Goal: Task Accomplishment & Management: Use online tool/utility

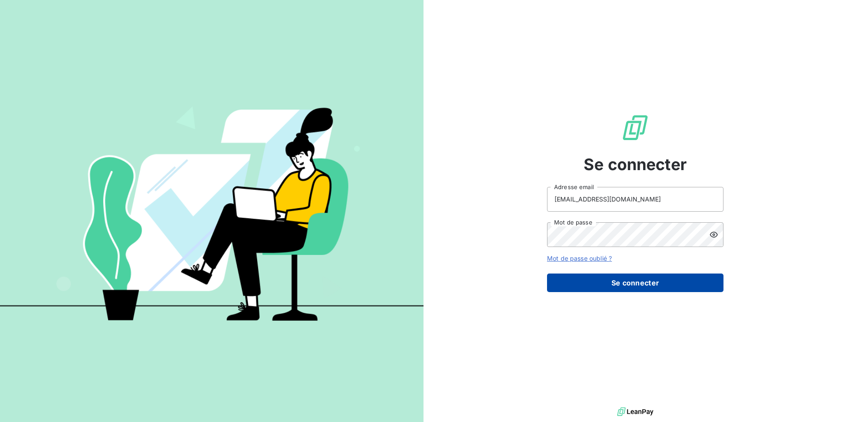
click at [577, 283] on button "Se connecter" at bounding box center [635, 282] width 177 height 19
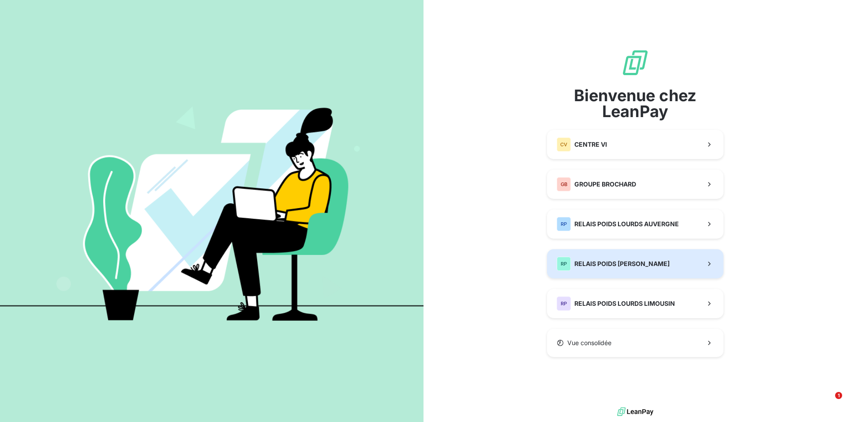
click at [629, 259] on div "RP RELAIS POIDS LOURDS BERRY" at bounding box center [613, 263] width 113 height 14
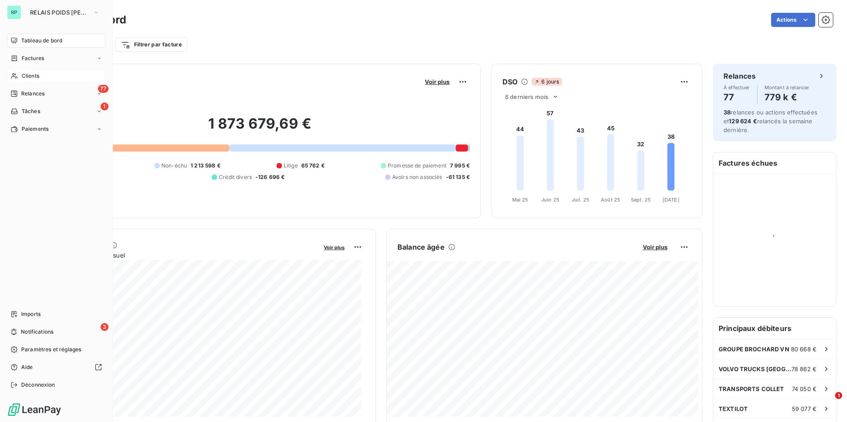
click at [19, 77] on div "Clients" at bounding box center [56, 76] width 98 height 14
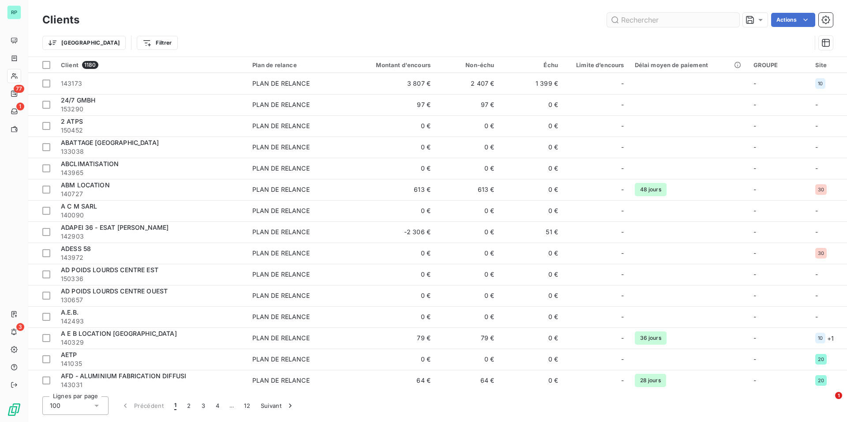
click at [643, 21] on input "text" at bounding box center [673, 20] width 132 height 14
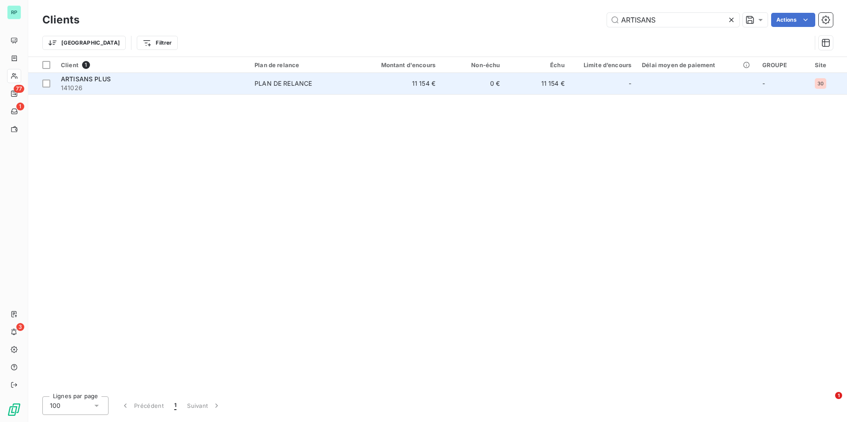
type input "ARTISANS"
click at [434, 83] on td "11 154 €" at bounding box center [397, 83] width 87 height 21
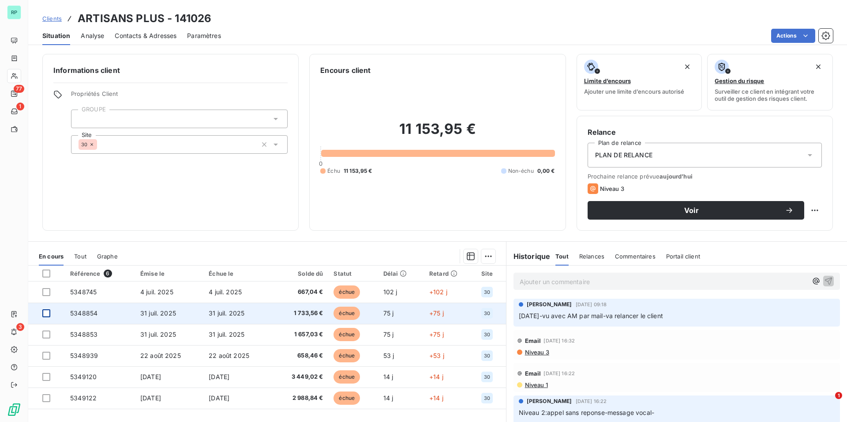
click at [47, 314] on div at bounding box center [46, 313] width 8 height 8
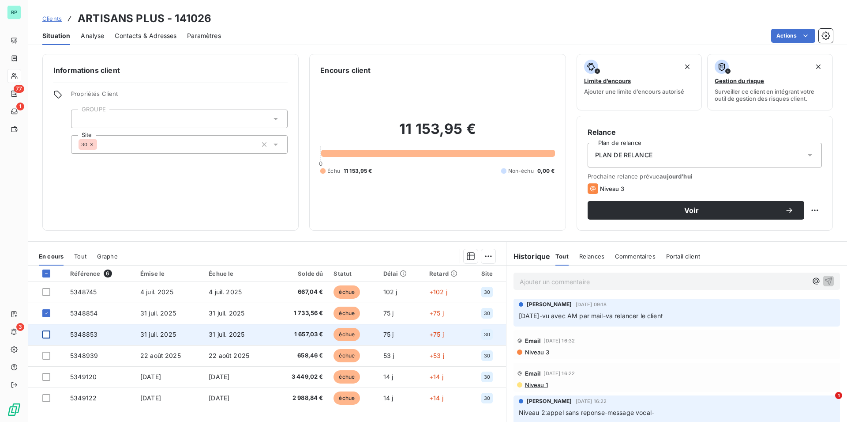
click at [49, 331] on div at bounding box center [46, 334] width 8 height 8
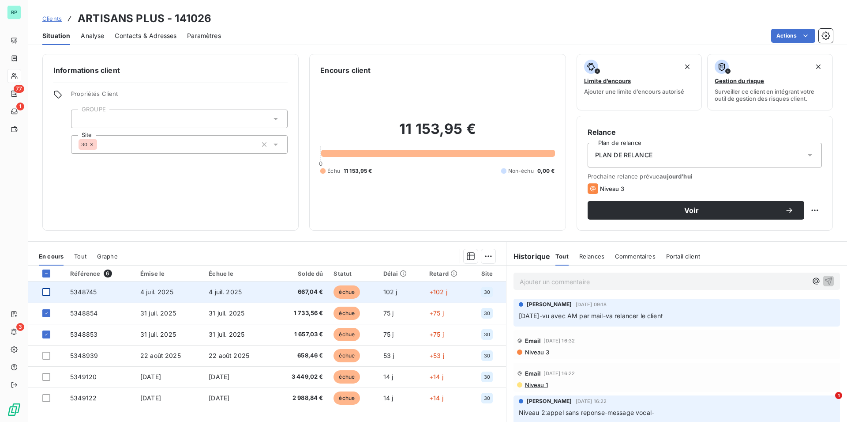
click at [46, 294] on div at bounding box center [46, 292] width 8 height 8
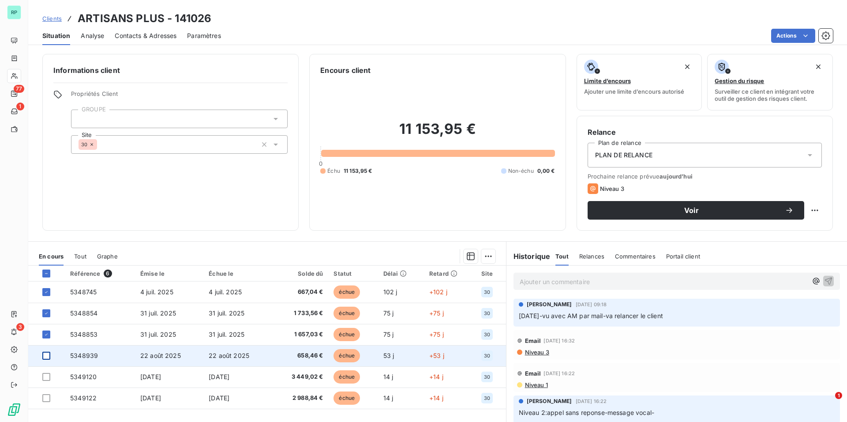
click at [44, 358] on div at bounding box center [46, 355] width 8 height 8
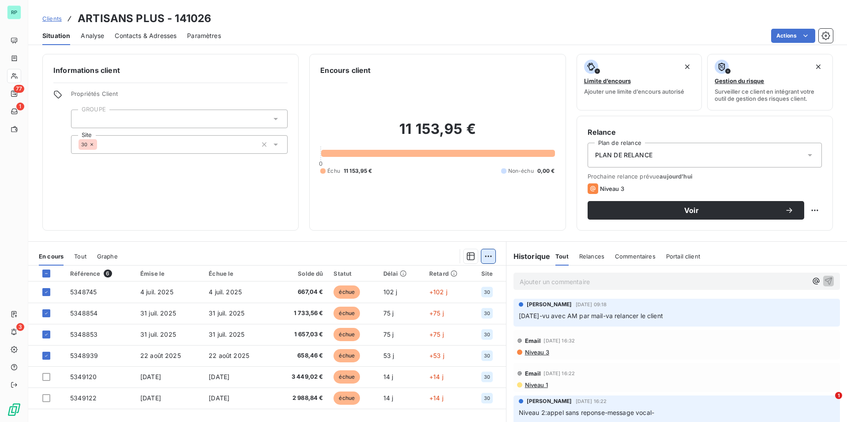
click at [484, 257] on html "RP 77 1 3 Clients ARTISANS PLUS - 141026 Situation Analyse Contacts & Adresses …" at bounding box center [423, 211] width 847 height 422
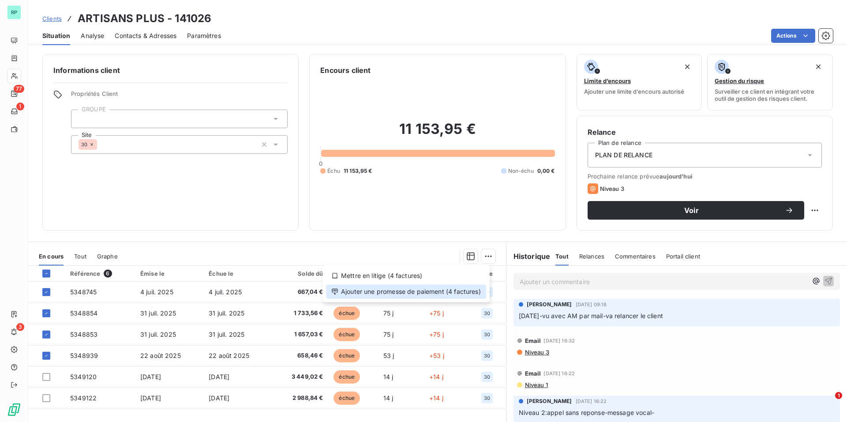
click at [424, 291] on div "Ajouter une promesse de paiement (4 factures)" at bounding box center [406, 291] width 160 height 14
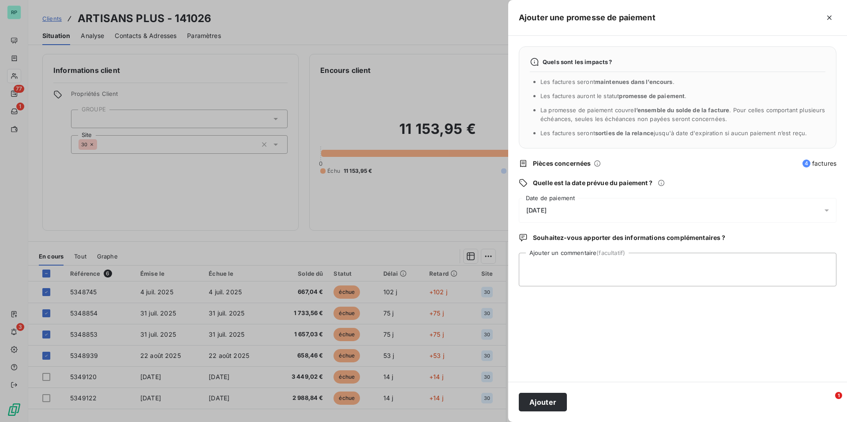
click at [606, 206] on div "[DATE]" at bounding box center [678, 210] width 318 height 25
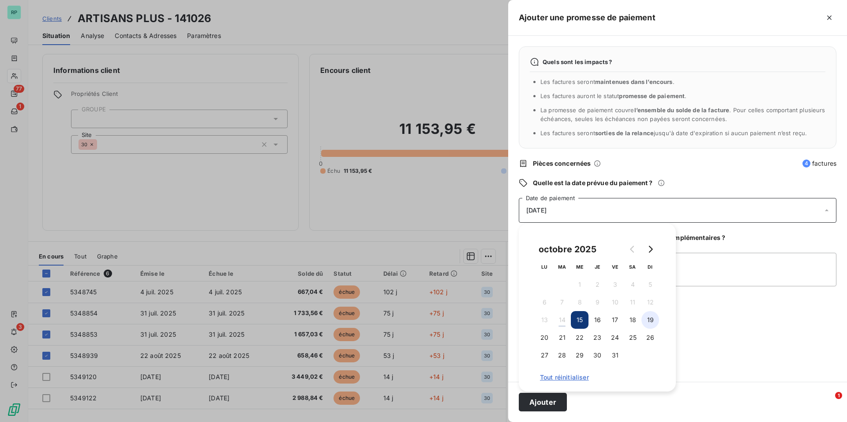
click at [649, 323] on button "19" at bounding box center [651, 320] width 18 height 18
click at [765, 271] on textarea "Ajouter un commentaire (facultatif)" at bounding box center [678, 269] width 318 height 34
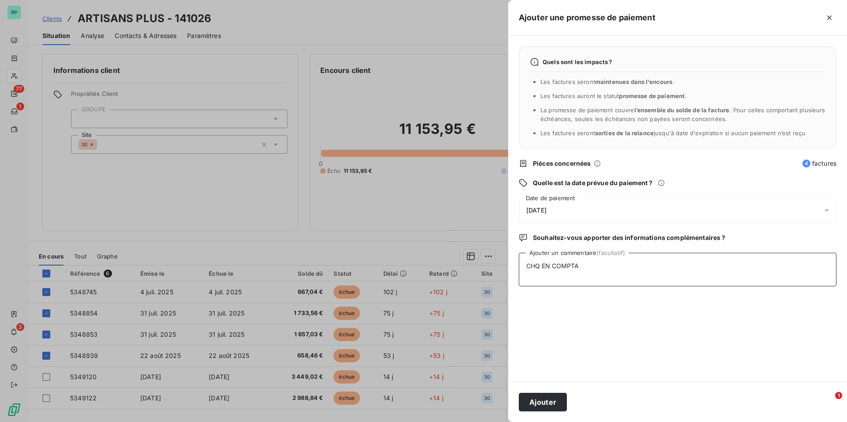
type textarea "CHQ EN COMPTA"
click at [564, 411] on div "Ajouter" at bounding box center [677, 401] width 339 height 40
click at [554, 401] on button "Ajouter" at bounding box center [543, 401] width 48 height 19
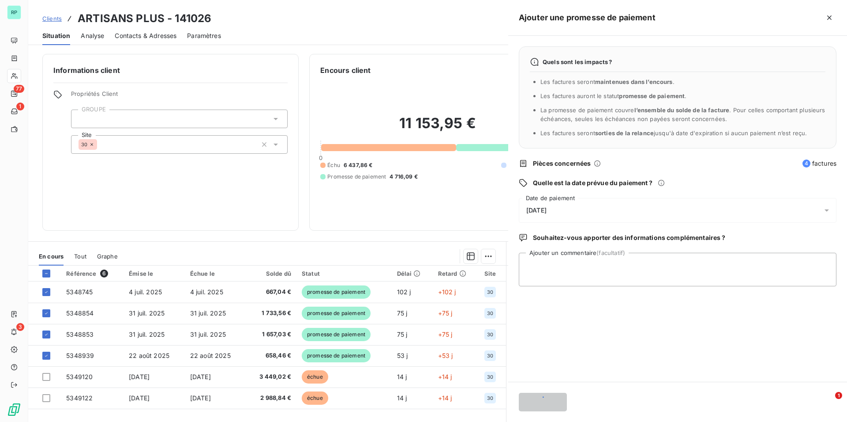
click at [423, 218] on div at bounding box center [423, 211] width 847 height 422
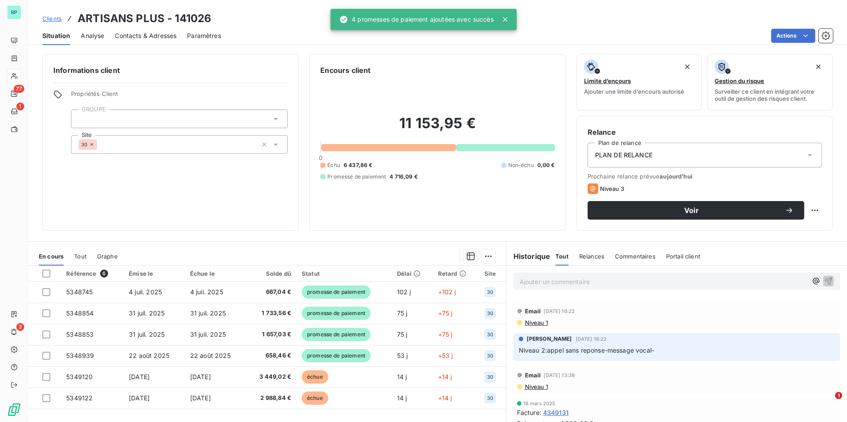
scroll to position [225, 0]
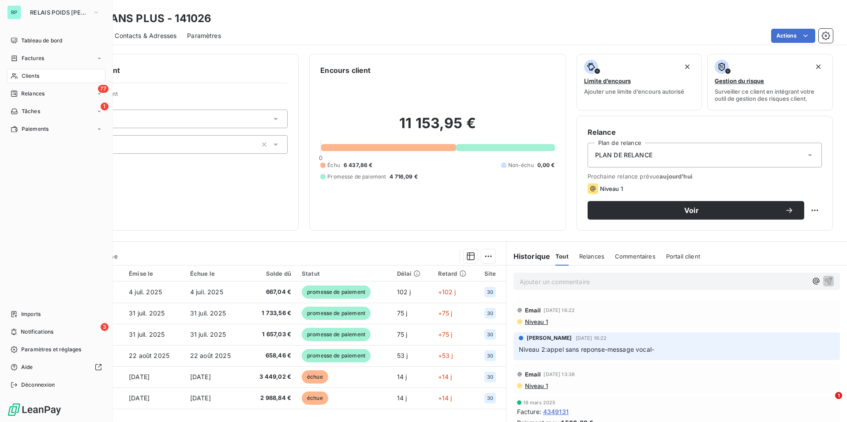
click at [26, 72] on span "Clients" at bounding box center [31, 76] width 18 height 8
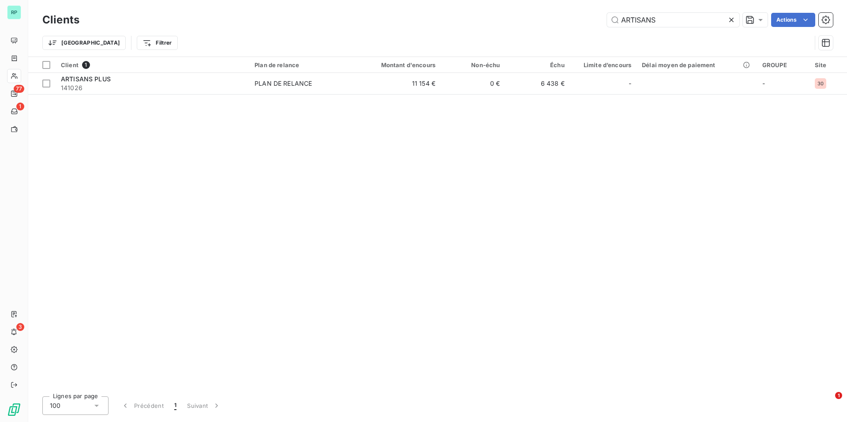
drag, startPoint x: 670, startPoint y: 18, endPoint x: 529, endPoint y: 17, distance: 141.7
click at [607, 18] on input "ARTISANS" at bounding box center [673, 20] width 132 height 14
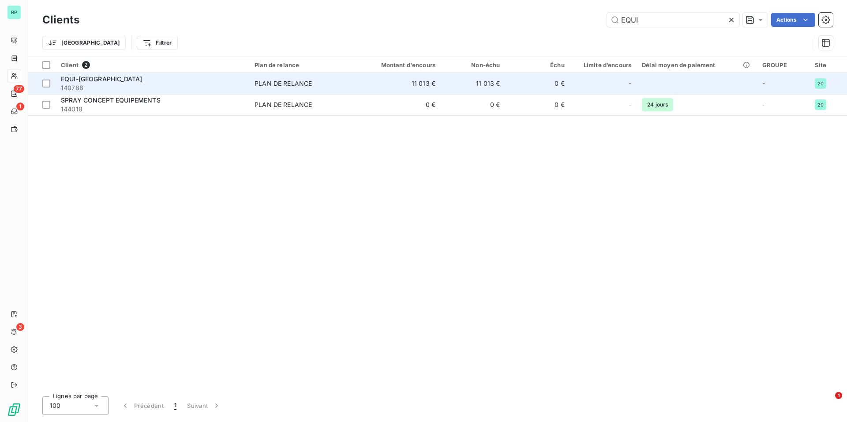
type input "EQUI"
click at [171, 87] on span "140788" at bounding box center [152, 87] width 183 height 9
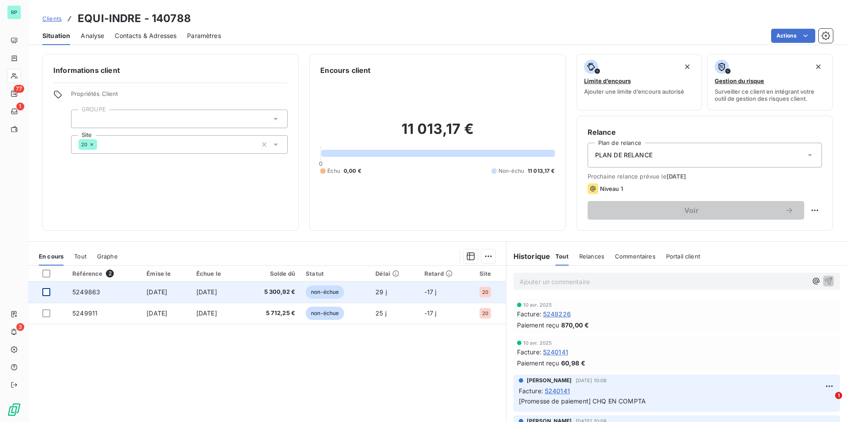
click at [46, 291] on div at bounding box center [46, 292] width 8 height 8
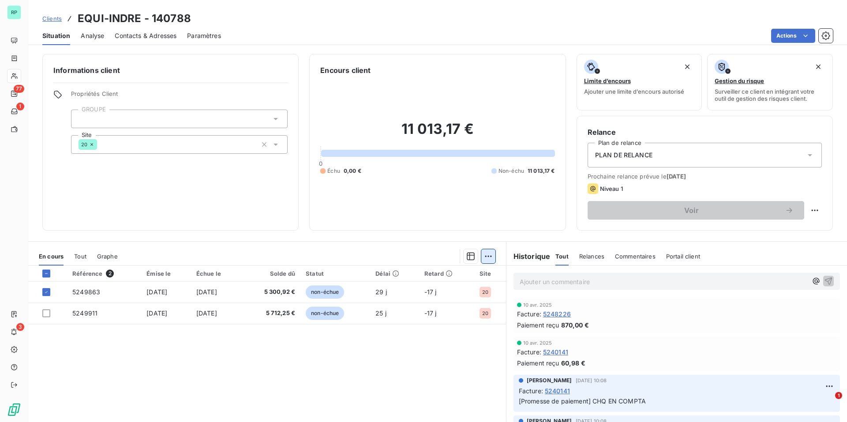
click at [487, 259] on html "RP 77 1 3 Clients EQUI-INDRE - 140788 Situation Analyse Contacts & Adresses Par…" at bounding box center [423, 211] width 847 height 422
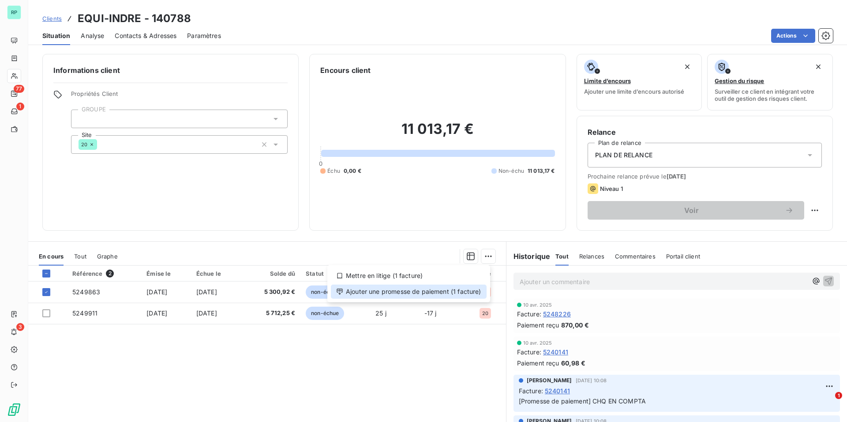
click at [429, 289] on div "Ajouter une promesse de paiement (1 facture)" at bounding box center [409, 291] width 156 height 14
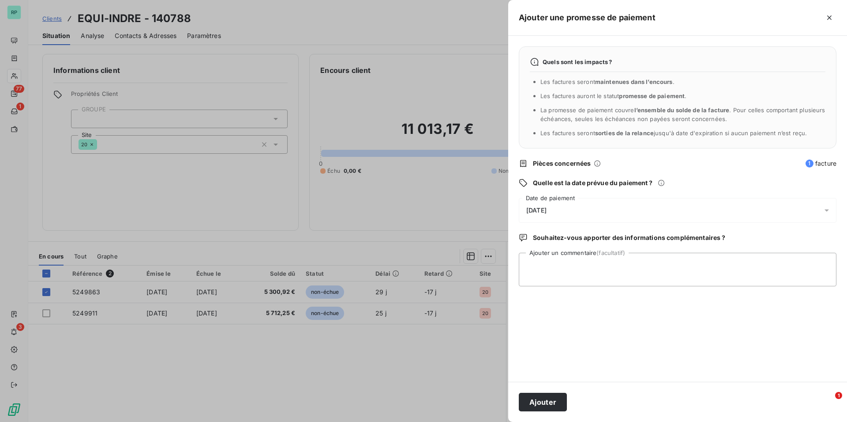
click at [609, 209] on div "[DATE]" at bounding box center [678, 210] width 318 height 25
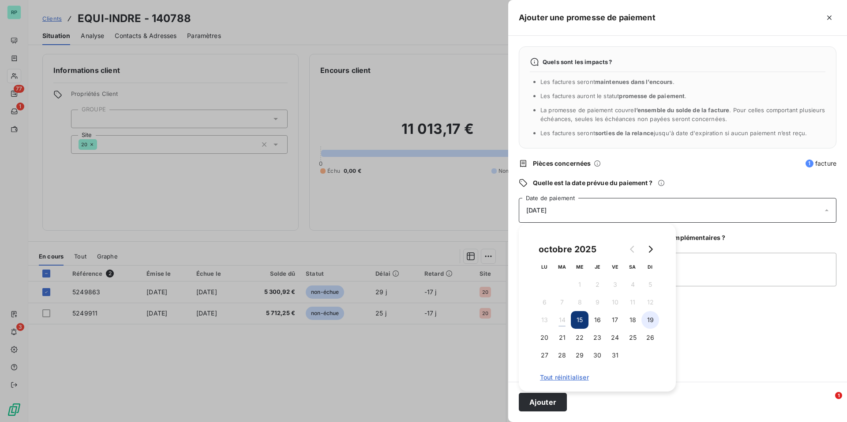
click at [652, 322] on button "19" at bounding box center [651, 320] width 18 height 18
click at [733, 260] on textarea "Ajouter un commentaire (facultatif)" at bounding box center [678, 269] width 318 height 34
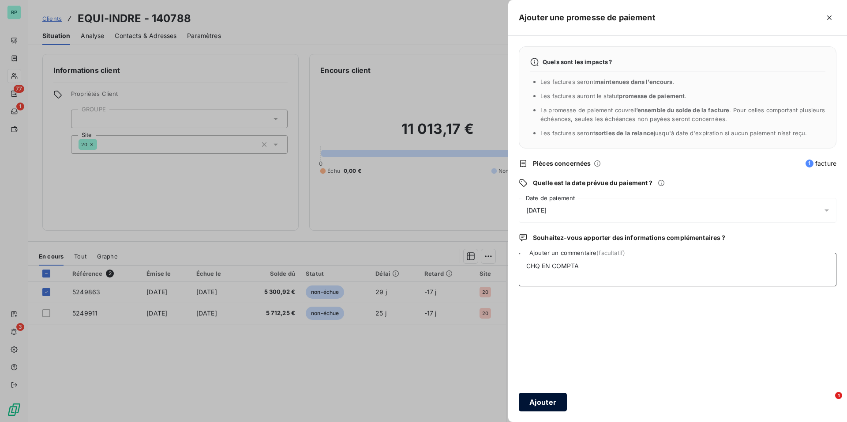
type textarea "CHQ EN COMPTA"
drag, startPoint x: 566, startPoint y: 408, endPoint x: 554, endPoint y: 405, distance: 13.2
click at [554, 406] on div "Ajouter" at bounding box center [677, 401] width 339 height 40
click at [550, 402] on button "Ajouter" at bounding box center [543, 401] width 48 height 19
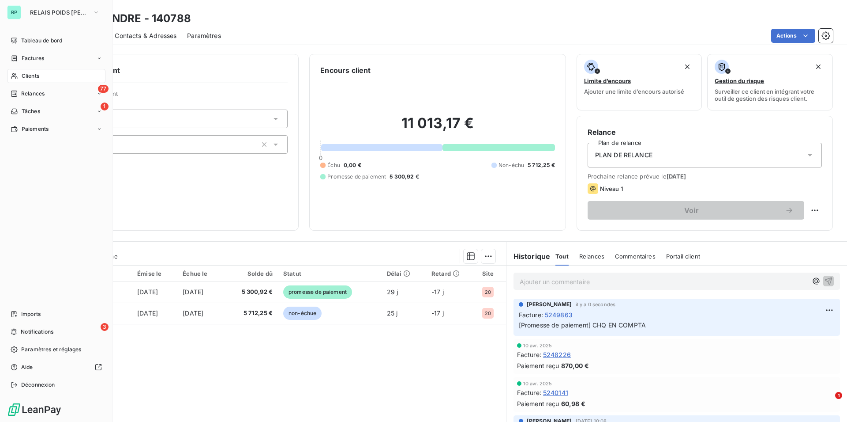
click at [22, 75] on span "Clients" at bounding box center [31, 76] width 18 height 8
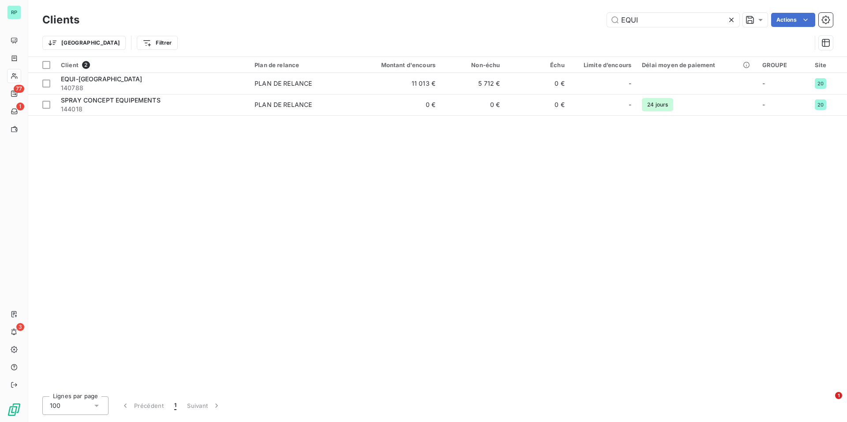
drag, startPoint x: 645, startPoint y: 16, endPoint x: 534, endPoint y: 14, distance: 111.7
click at [607, 14] on input "EQUI" at bounding box center [673, 20] width 132 height 14
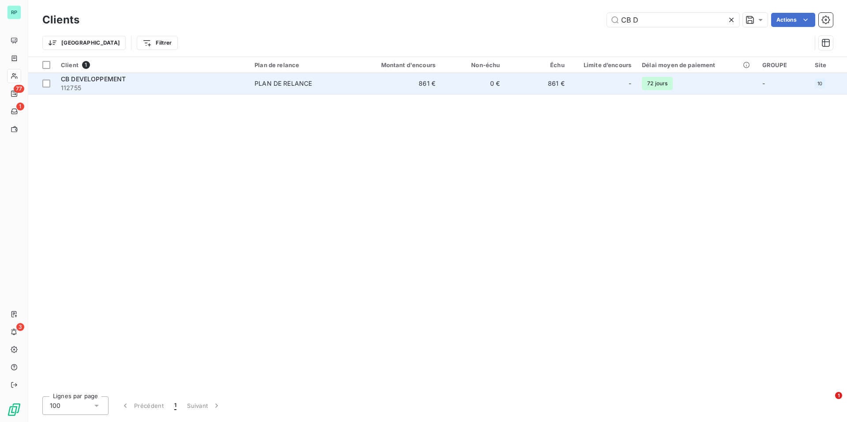
type input "CB D"
click at [172, 86] on span "112755" at bounding box center [152, 87] width 183 height 9
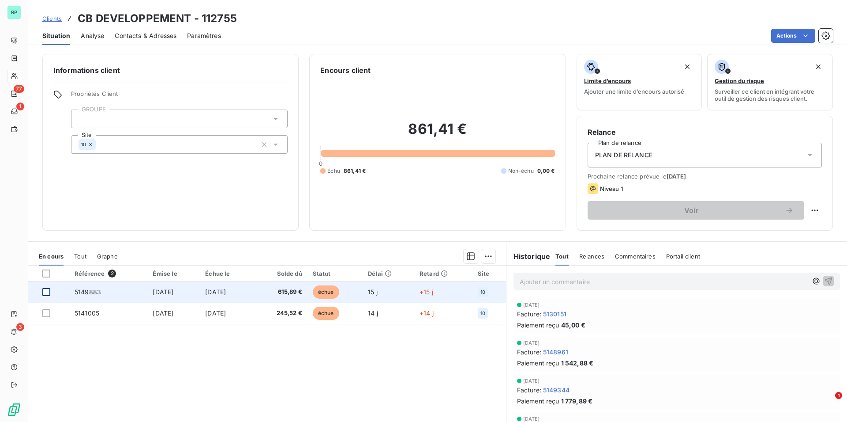
click at [45, 294] on div at bounding box center [46, 292] width 8 height 8
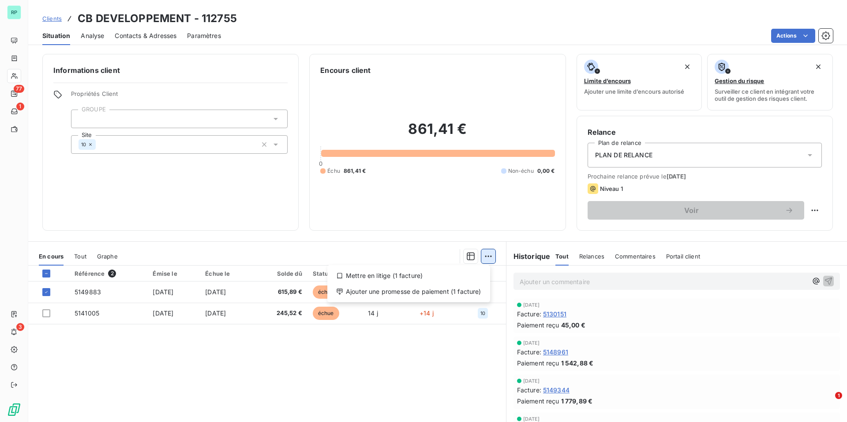
click at [488, 261] on html "RP 77 1 3 Clients CB DEVELOPPEMENT - 112755 Situation Analyse Contacts & Adress…" at bounding box center [423, 211] width 847 height 422
click at [427, 295] on div "Ajouter une promesse de paiement (1 facture)" at bounding box center [409, 291] width 156 height 14
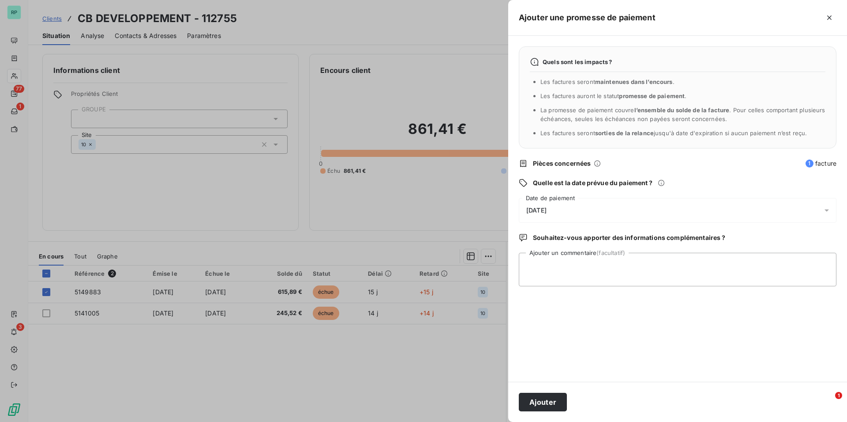
click at [589, 222] on div "[DATE]" at bounding box center [678, 210] width 318 height 25
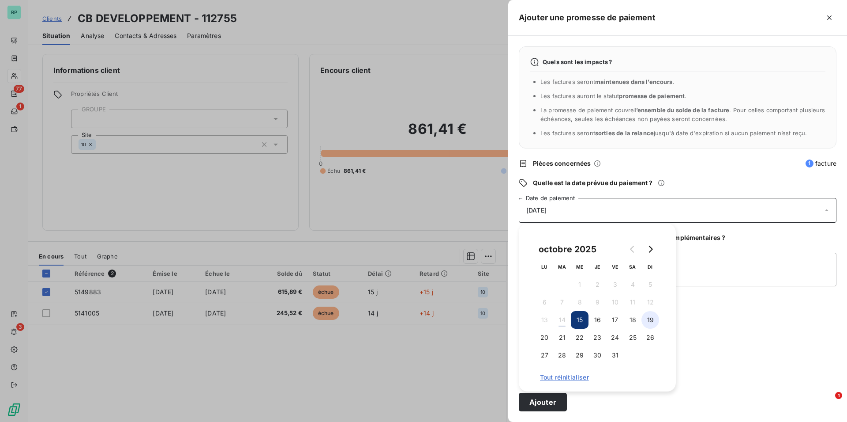
click at [655, 319] on button "19" at bounding box center [651, 320] width 18 height 18
click at [726, 282] on textarea "Ajouter un commentaire (facultatif)" at bounding box center [678, 269] width 318 height 34
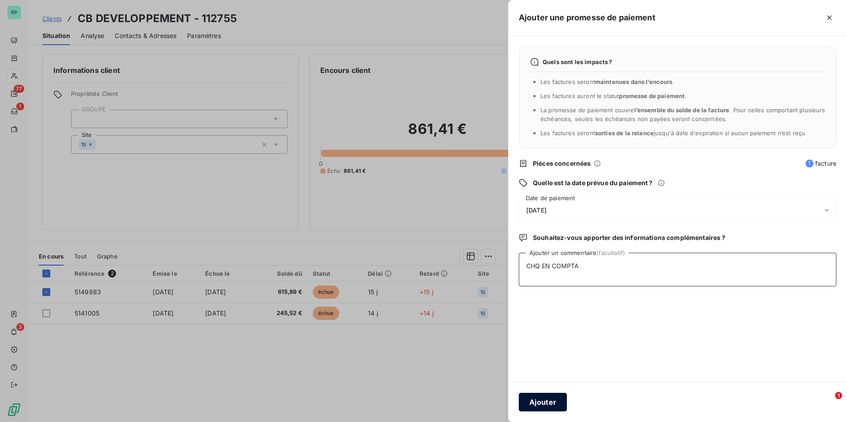
type textarea "CHQ EN COMPTA"
click at [535, 402] on button "Ajouter" at bounding box center [543, 401] width 48 height 19
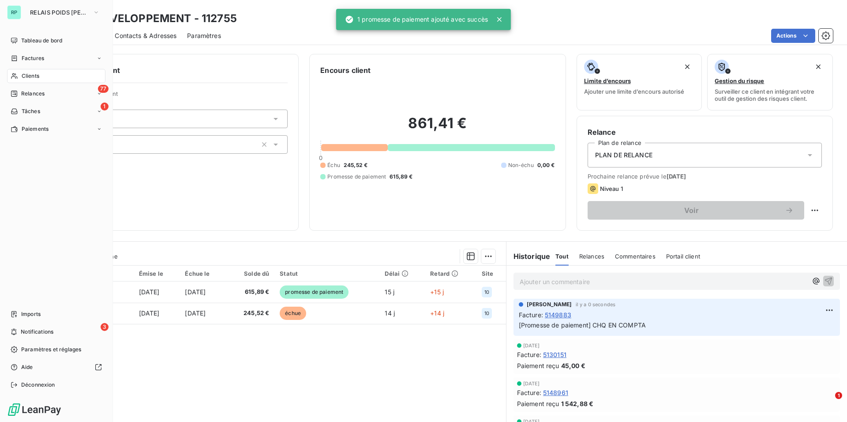
click at [16, 74] on icon at bounding box center [15, 75] width 8 height 7
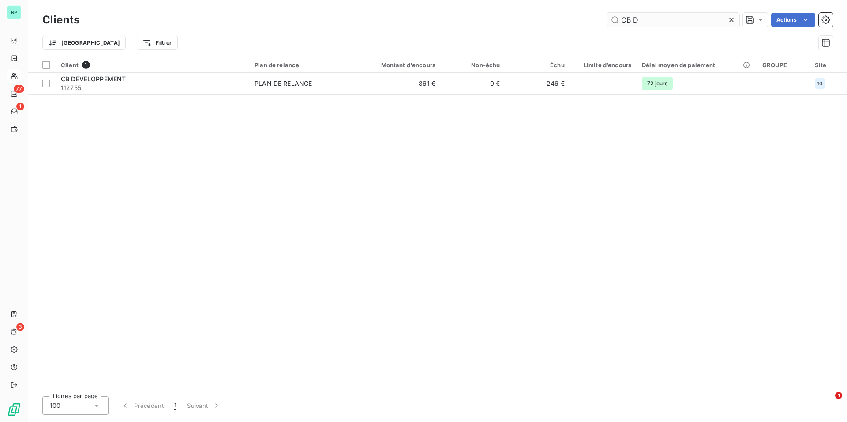
drag, startPoint x: 657, startPoint y: 21, endPoint x: 493, endPoint y: 19, distance: 164.2
click at [607, 19] on input "CB D" at bounding box center [673, 20] width 132 height 14
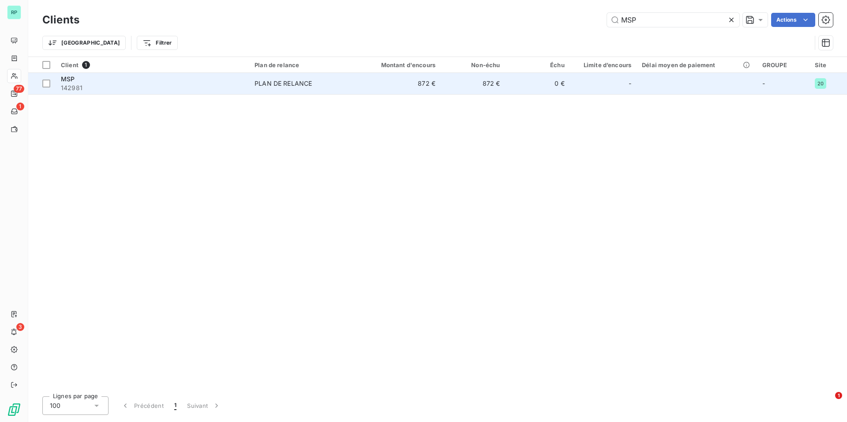
type input "MSP"
click at [159, 79] on div "MSP" at bounding box center [152, 79] width 183 height 9
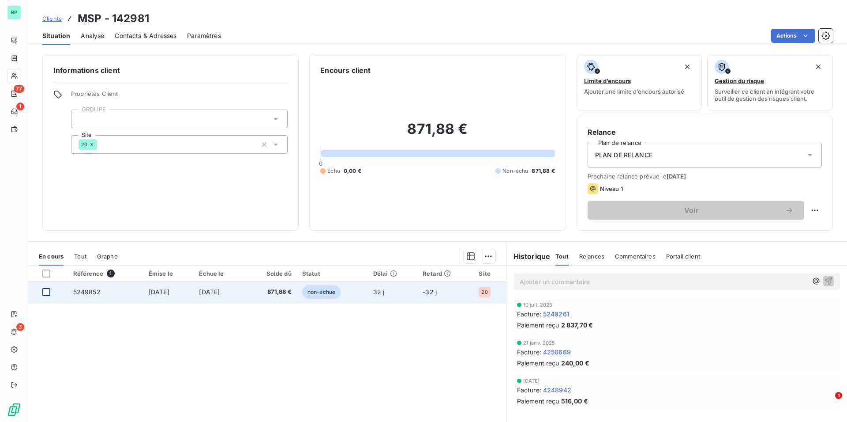
click at [43, 290] on div at bounding box center [46, 292] width 8 height 8
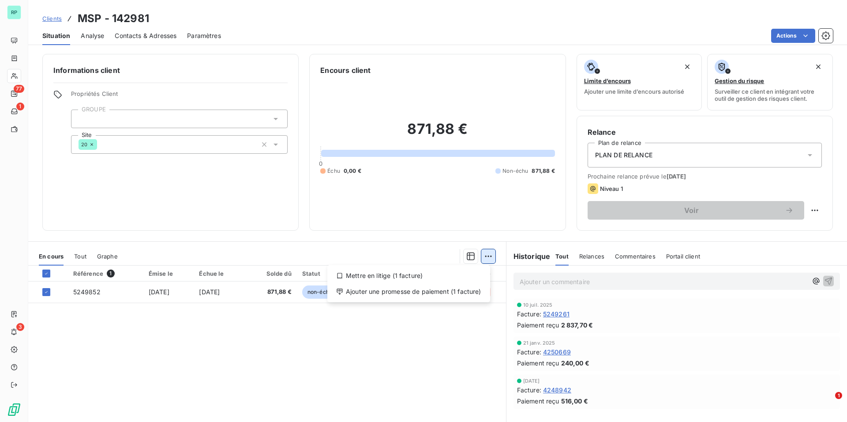
click at [487, 256] on html "RP 77 1 3 Clients MSP - 142981 Situation Analyse Contacts & Adresses Paramètres…" at bounding box center [423, 211] width 847 height 422
click at [436, 287] on div "Ajouter une promesse de paiement (1 facture)" at bounding box center [409, 291] width 156 height 14
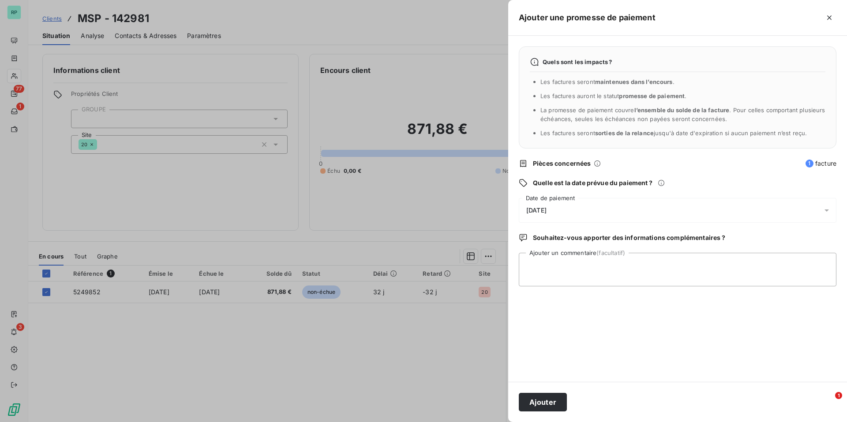
click at [601, 220] on div "[DATE]" at bounding box center [678, 210] width 318 height 25
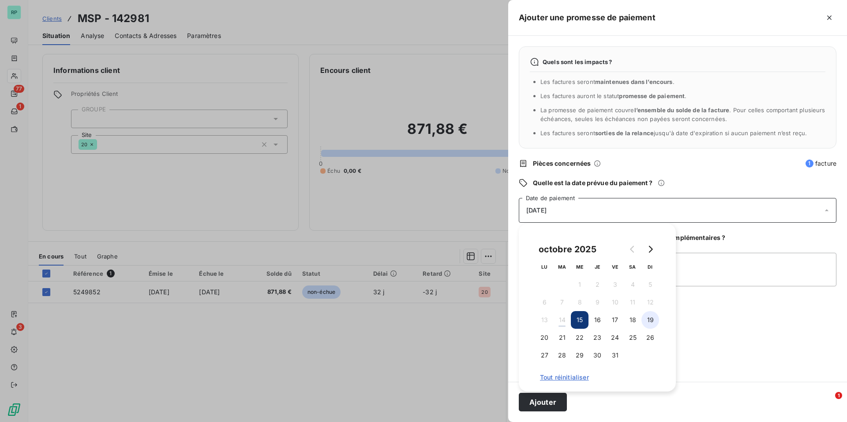
click at [646, 315] on button "19" at bounding box center [651, 320] width 18 height 18
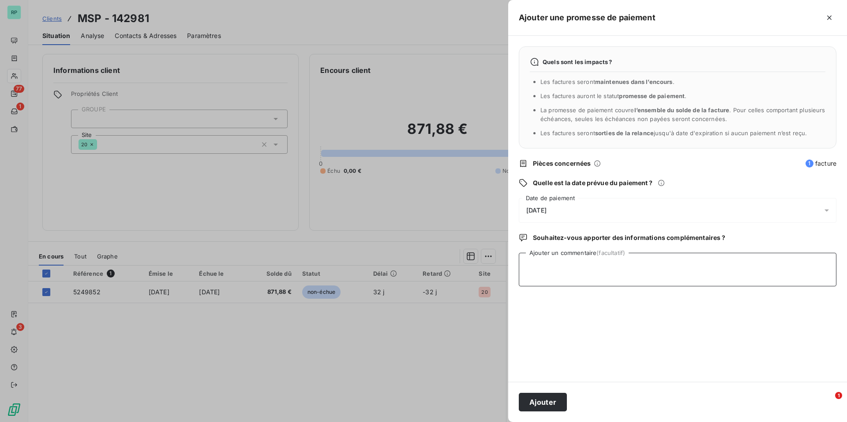
click at [758, 264] on textarea "Ajouter un commentaire (facultatif)" at bounding box center [678, 269] width 318 height 34
click at [550, 265] on textarea "CHQ ENCOMPTA" at bounding box center [678, 269] width 318 height 34
type textarea "CHQ EN COMPTA"
click at [542, 407] on button "Ajouter" at bounding box center [543, 401] width 48 height 19
